Goal: Information Seeking & Learning: Find specific fact

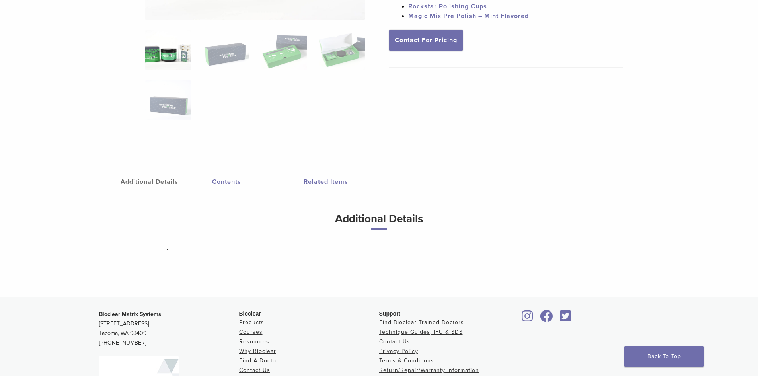
scroll to position [310, 0]
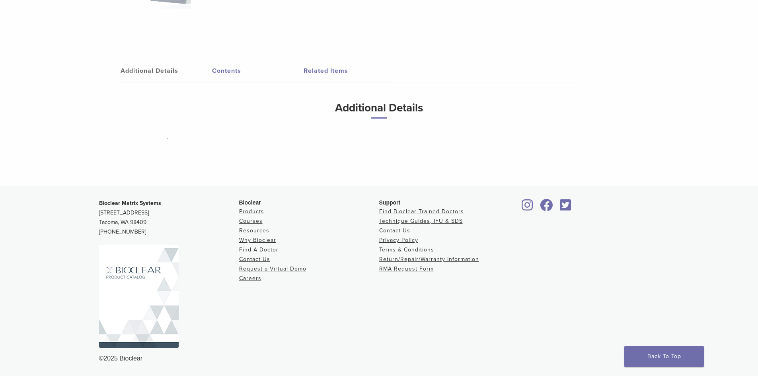
click at [126, 357] on div "©2025 Bioclear" at bounding box center [379, 359] width 560 height 10
copy div "Bioclear"
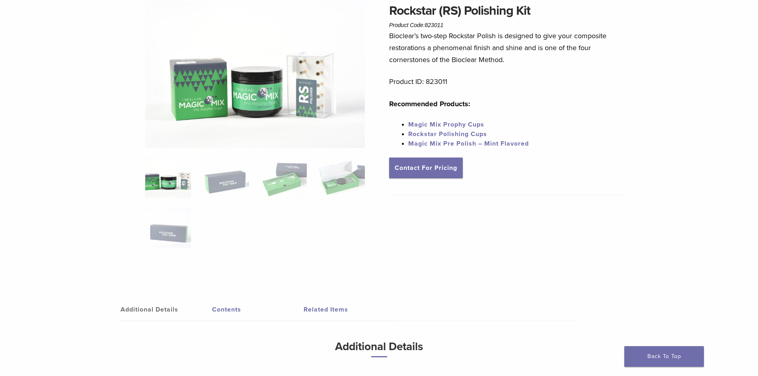
scroll to position [0, 0]
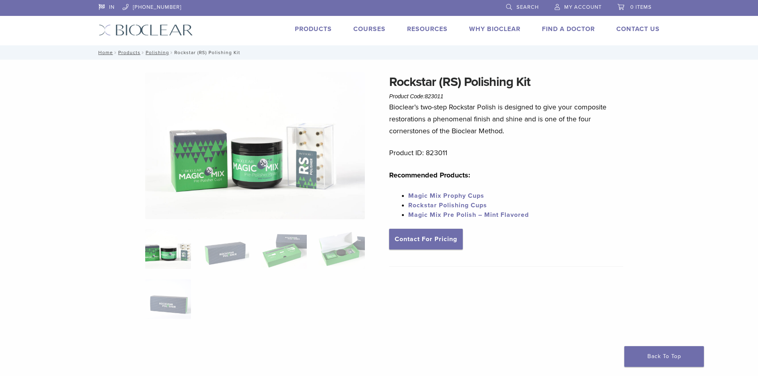
click at [437, 150] on p "Product ID: 823011" at bounding box center [506, 153] width 234 height 12
copy p "823011"
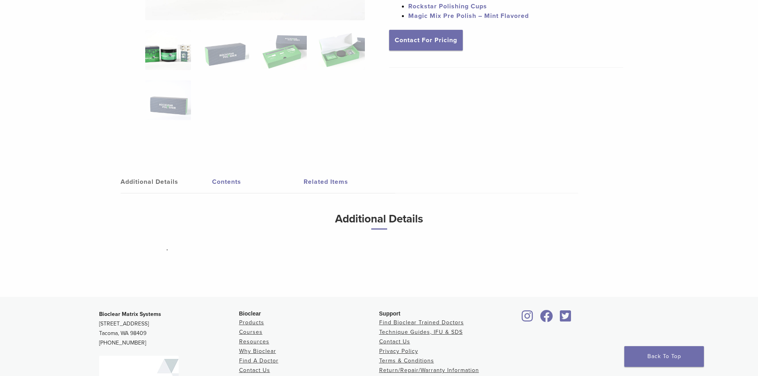
scroll to position [310, 0]
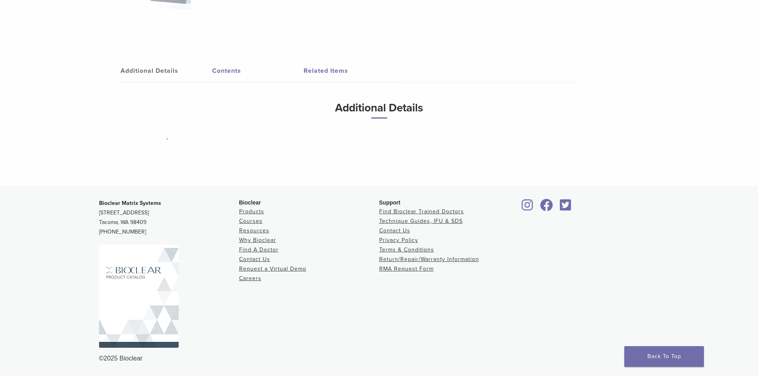
click at [128, 357] on div "©2025 Bioclear" at bounding box center [379, 359] width 560 height 10
click at [130, 204] on strong "Bioclear Matrix Systems" at bounding box center [130, 203] width 62 height 7
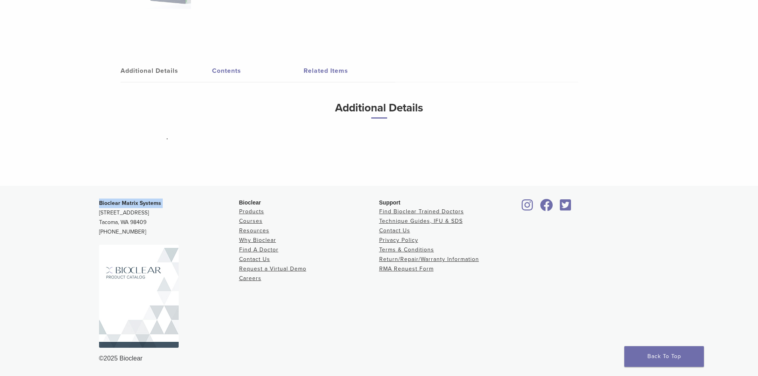
copy strong "Bioclear Matrix Systems"
click at [137, 359] on div "©2025 Bioclear" at bounding box center [379, 359] width 560 height 10
copy div "Bioclear"
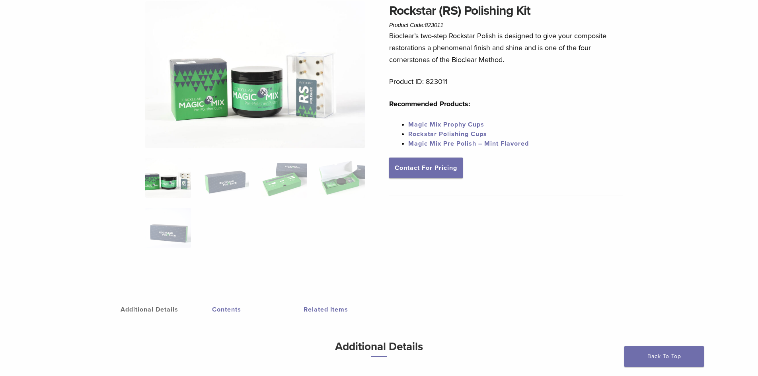
scroll to position [0, 0]
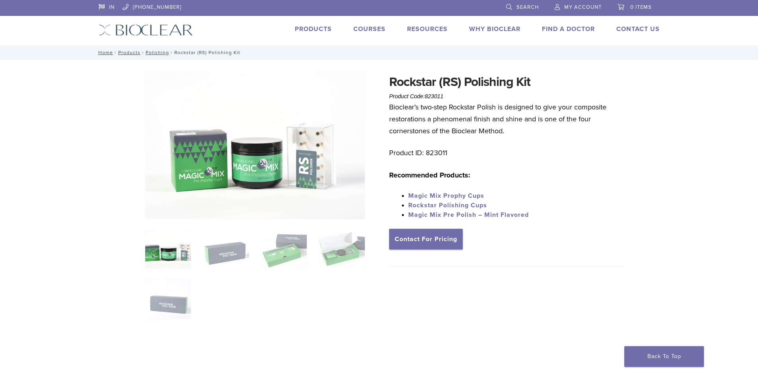
click at [418, 80] on h1 "Rockstar (RS) Polishing Kit" at bounding box center [506, 81] width 234 height 19
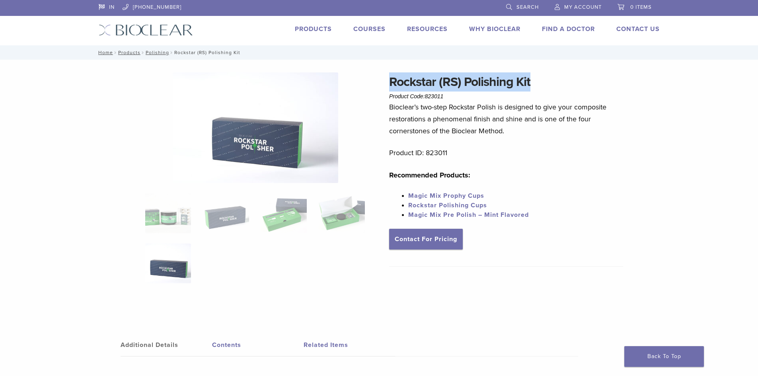
copy h1 "Rockstar (RS) Polishing Kit"
